Goal: Download file/media

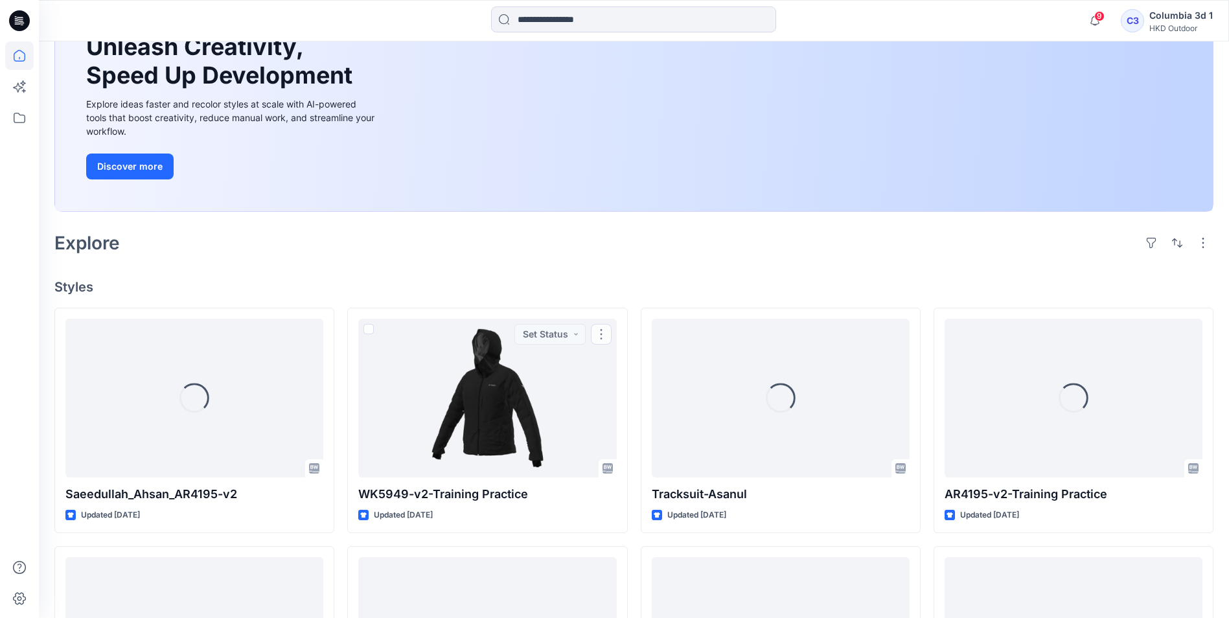
scroll to position [194, 0]
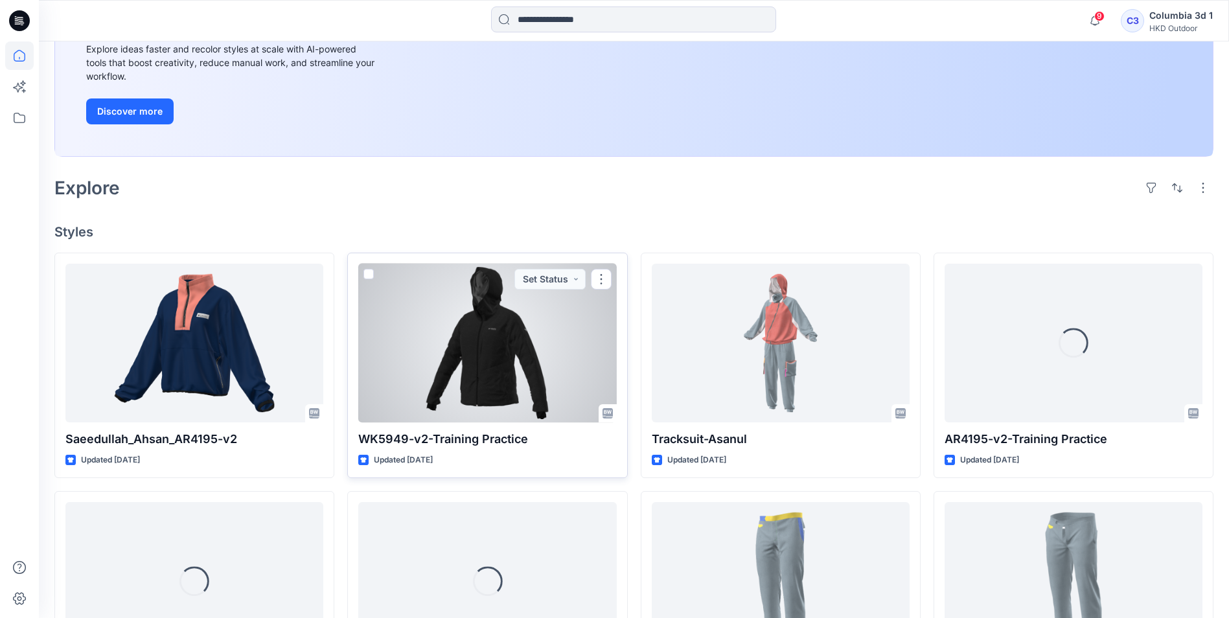
click at [597, 354] on div at bounding box center [487, 343] width 258 height 159
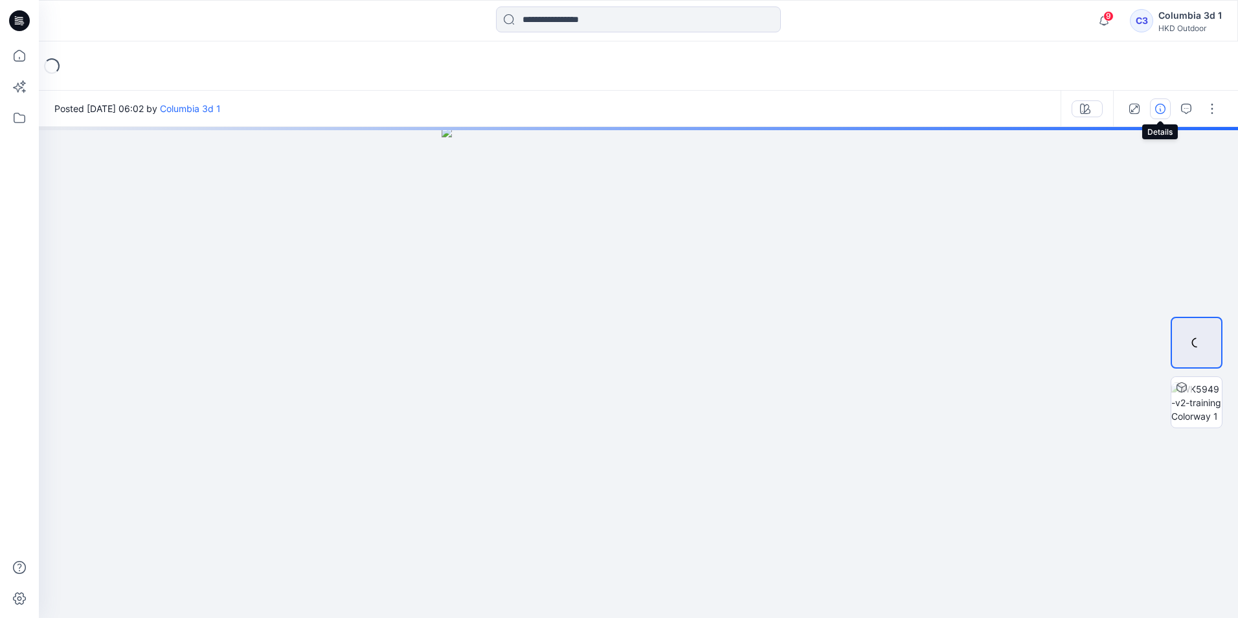
click at [1165, 115] on button "button" at bounding box center [1160, 108] width 21 height 21
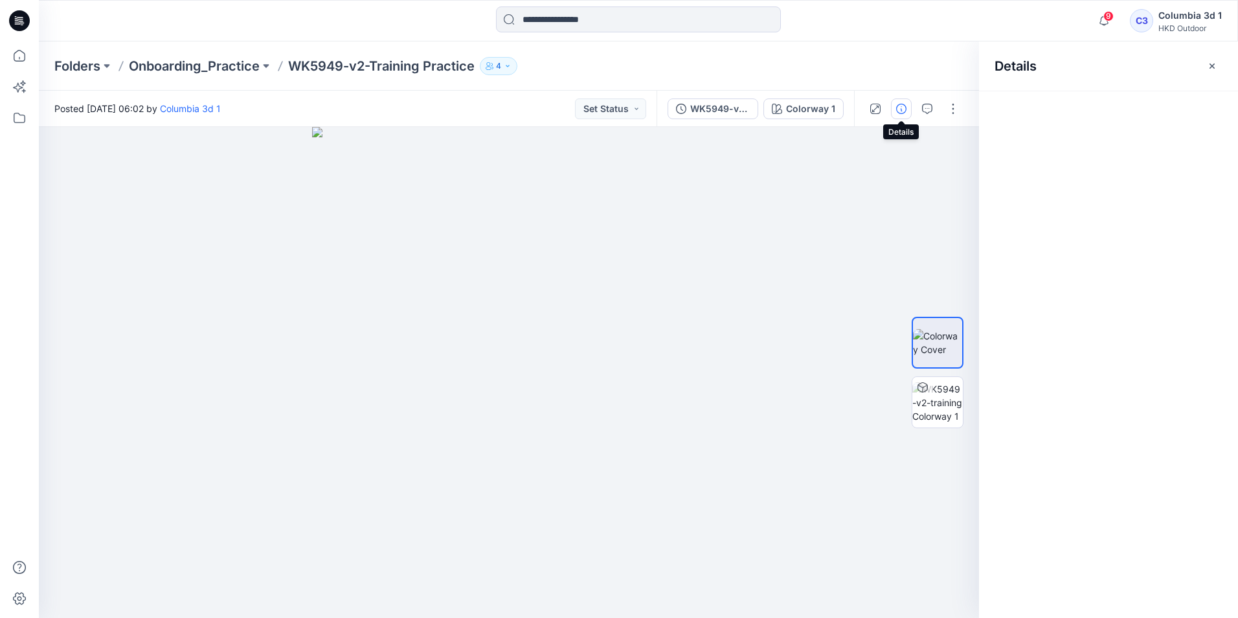
click at [904, 107] on icon "button" at bounding box center [901, 109] width 10 height 10
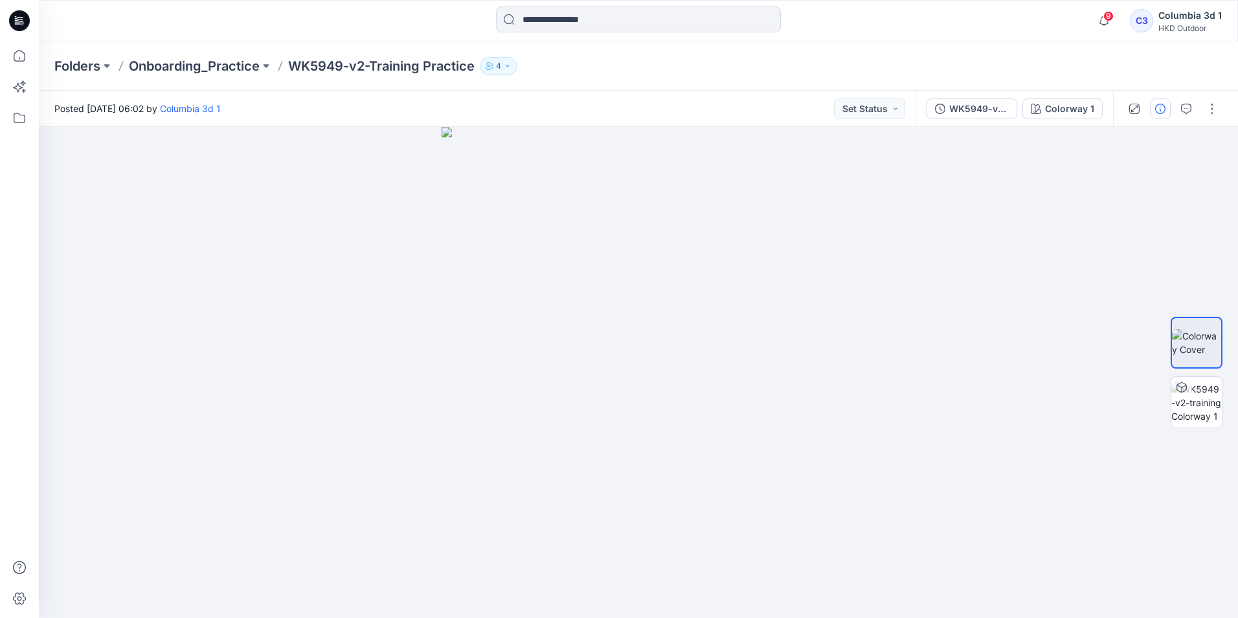
click at [904, 107] on button "Set Status" at bounding box center [869, 108] width 71 height 21
click at [999, 233] on div at bounding box center [639, 372] width 1200 height 491
click at [973, 113] on div "WK5949-v2-training" at bounding box center [980, 109] width 60 height 14
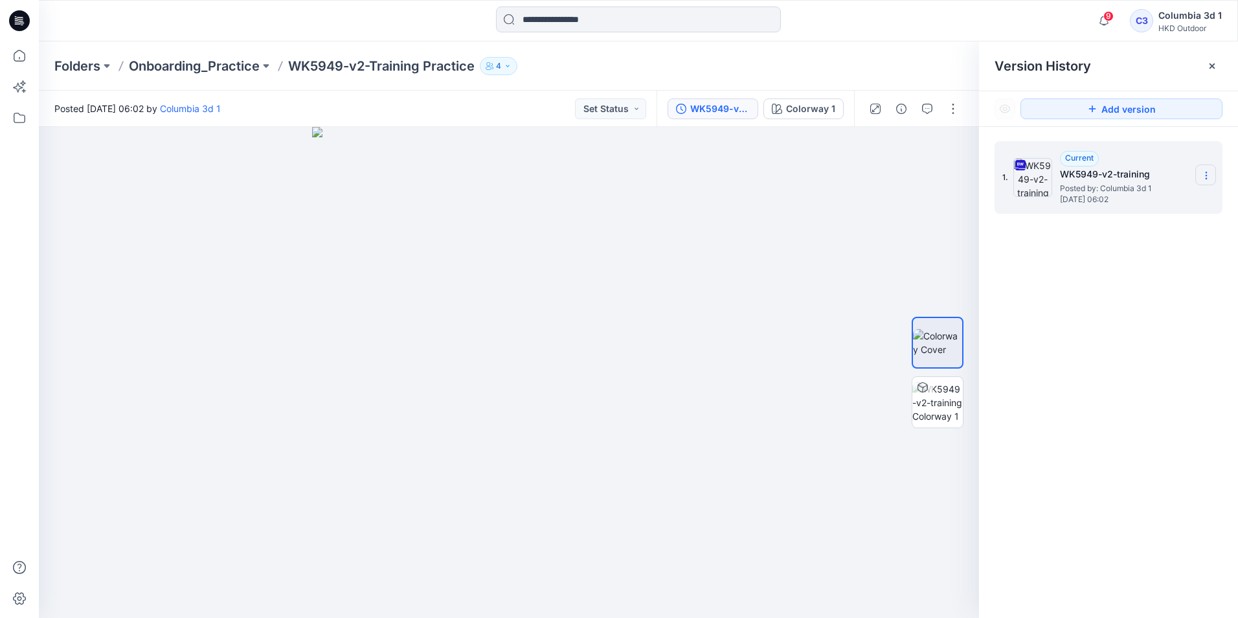
click at [1207, 178] on icon at bounding box center [1206, 175] width 10 height 10
click at [1102, 201] on span "Download Source BW File" at bounding box center [1141, 201] width 108 height 16
